Goal: Task Accomplishment & Management: Manage account settings

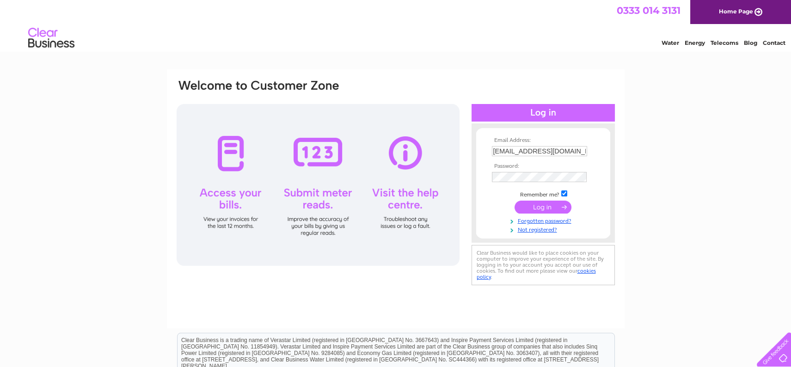
click at [538, 208] on input "submit" at bounding box center [543, 207] width 57 height 13
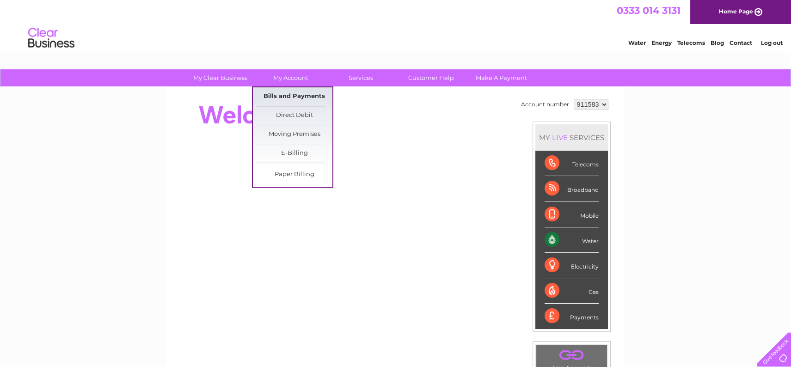
click at [288, 96] on link "Bills and Payments" at bounding box center [294, 96] width 76 height 18
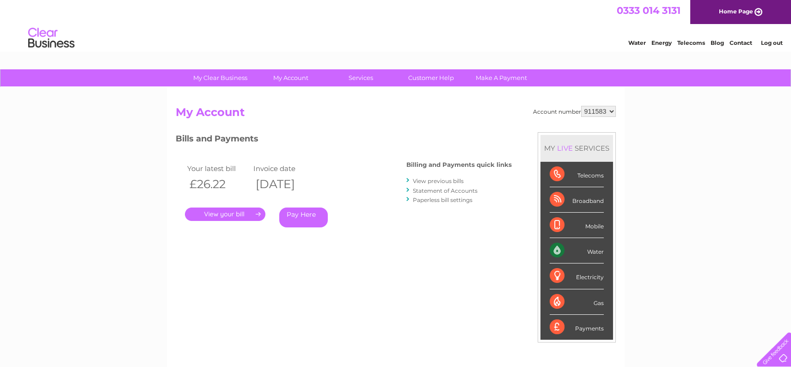
click at [230, 215] on link "." at bounding box center [225, 214] width 80 height 13
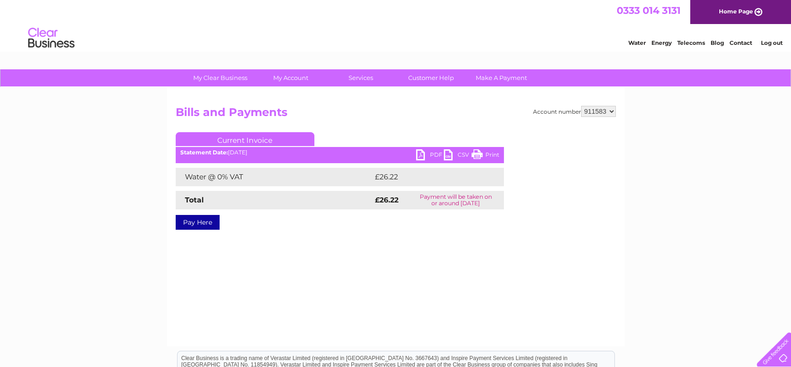
click at [420, 151] on link "PDF" at bounding box center [430, 155] width 28 height 13
